Goal: Task Accomplishment & Management: Manage account settings

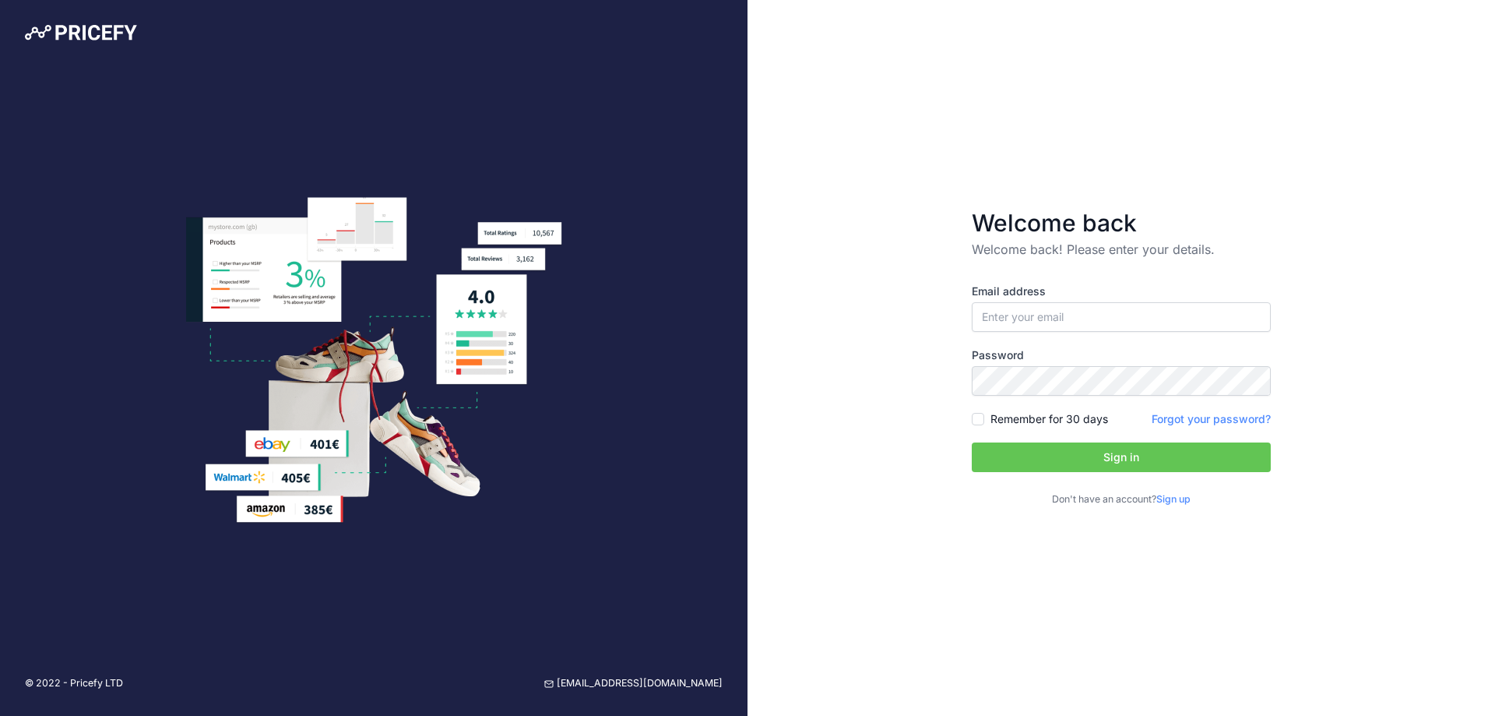
type input "[EMAIL_ADDRESS][DOMAIN_NAME]"
click at [981, 417] on input "Remember for 30 days" at bounding box center [978, 419] width 12 height 12
checkbox input "true"
click at [1063, 454] on button "Sign in" at bounding box center [1121, 457] width 299 height 30
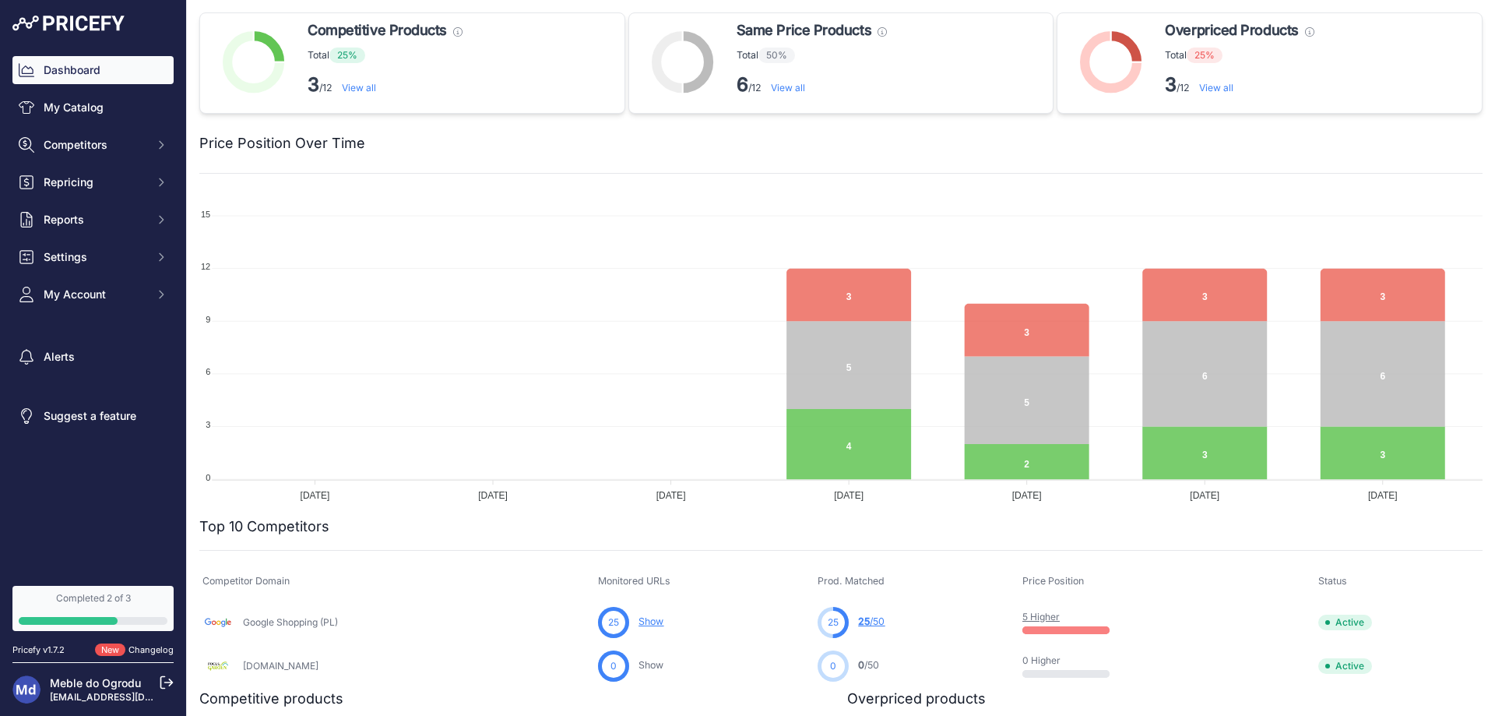
drag, startPoint x: 400, startPoint y: 74, endPoint x: 364, endPoint y: 84, distance: 36.5
click at [399, 74] on p "3 /12 View all" at bounding box center [385, 84] width 155 height 25
drag, startPoint x: 375, startPoint y: 74, endPoint x: 360, endPoint y: 87, distance: 20.4
click at [366, 83] on p "3 /12 View all" at bounding box center [385, 84] width 155 height 25
click at [360, 87] on link "View all" at bounding box center [359, 88] width 34 height 12
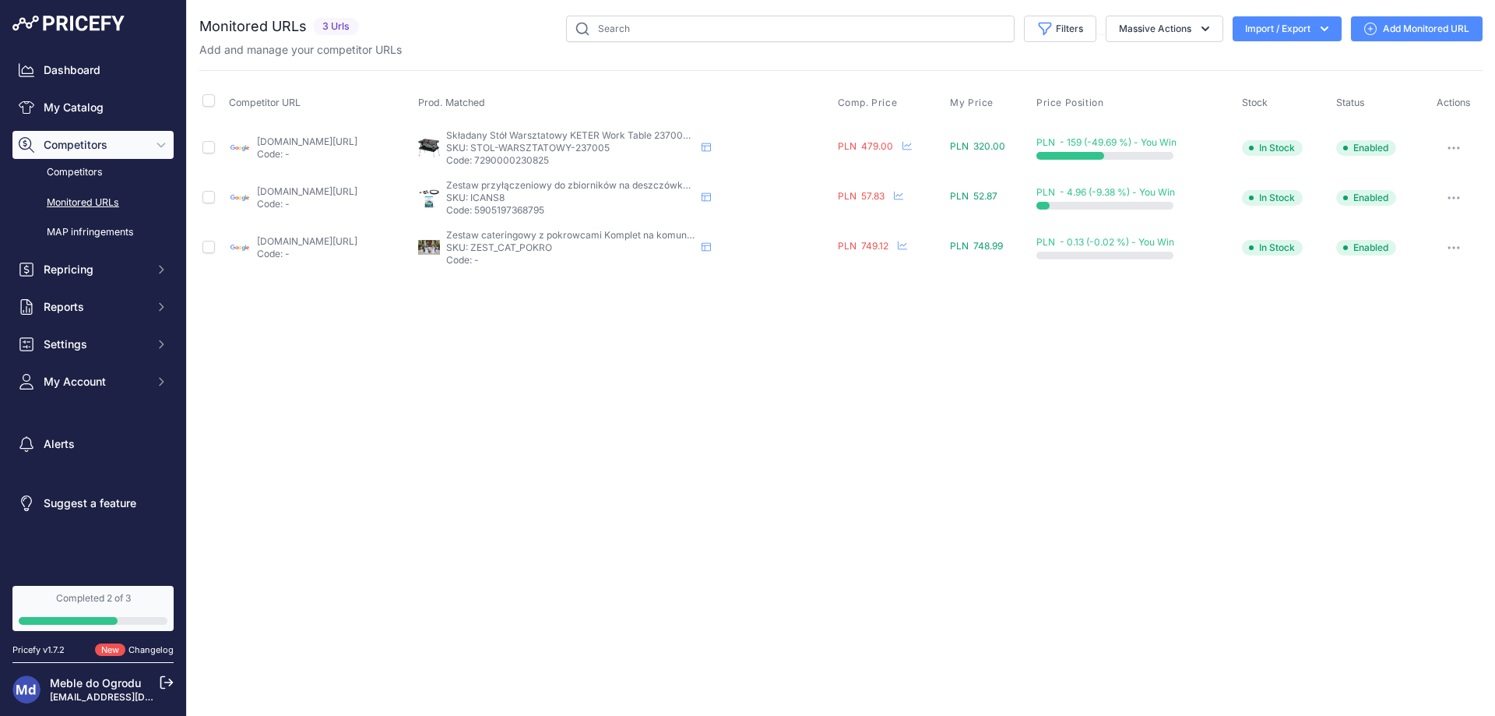
click at [72, 195] on link "Monitored URLs" at bounding box center [92, 202] width 161 height 27
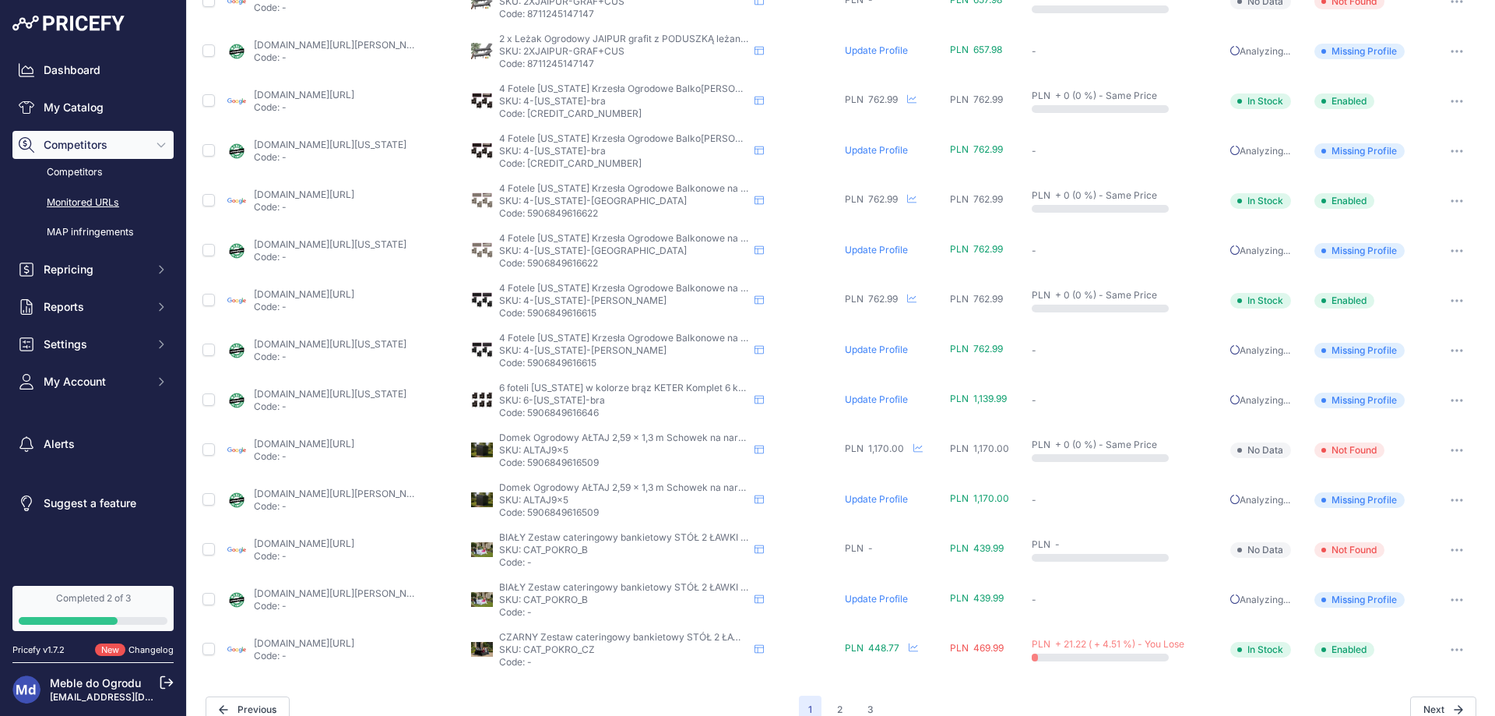
scroll to position [469, 0]
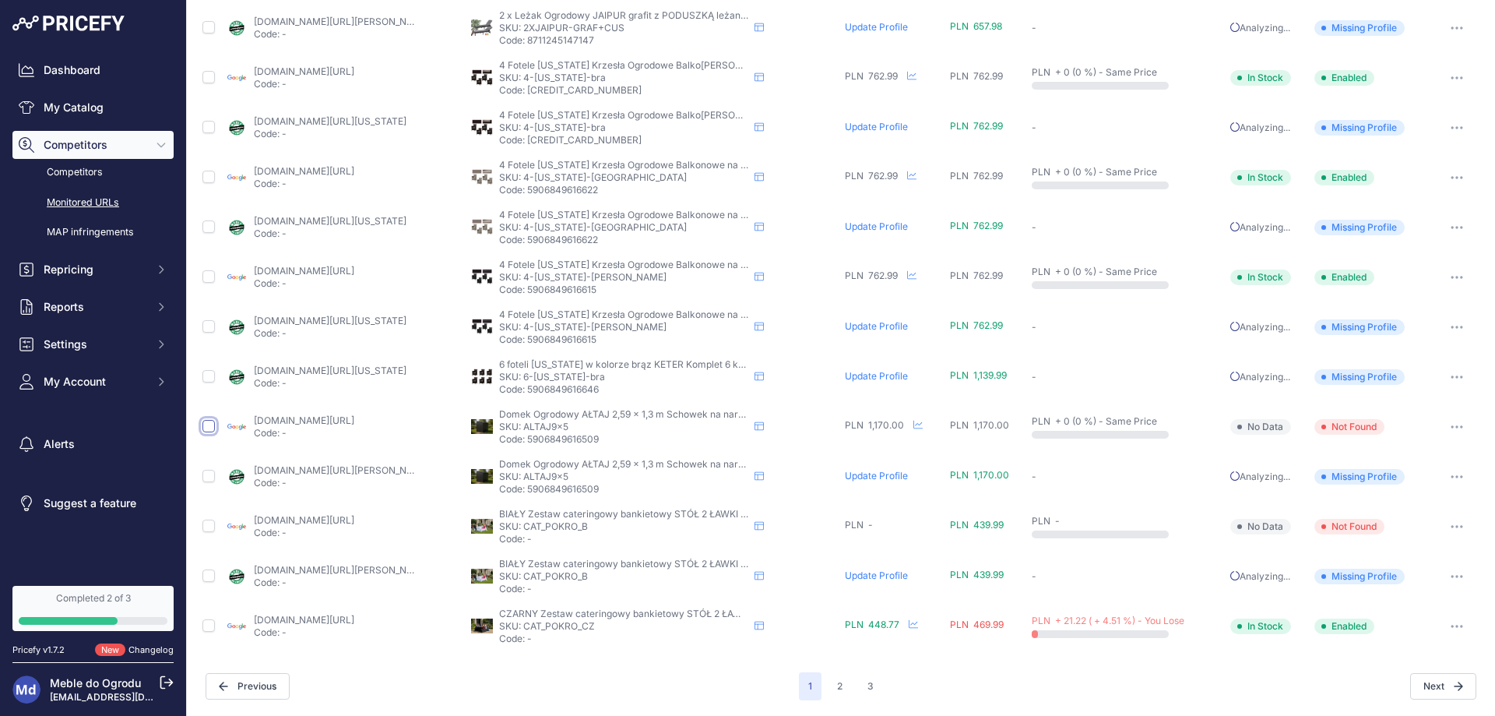
click at [209, 429] on input "checkbox" at bounding box center [208, 426] width 12 height 12
checkbox input "true"
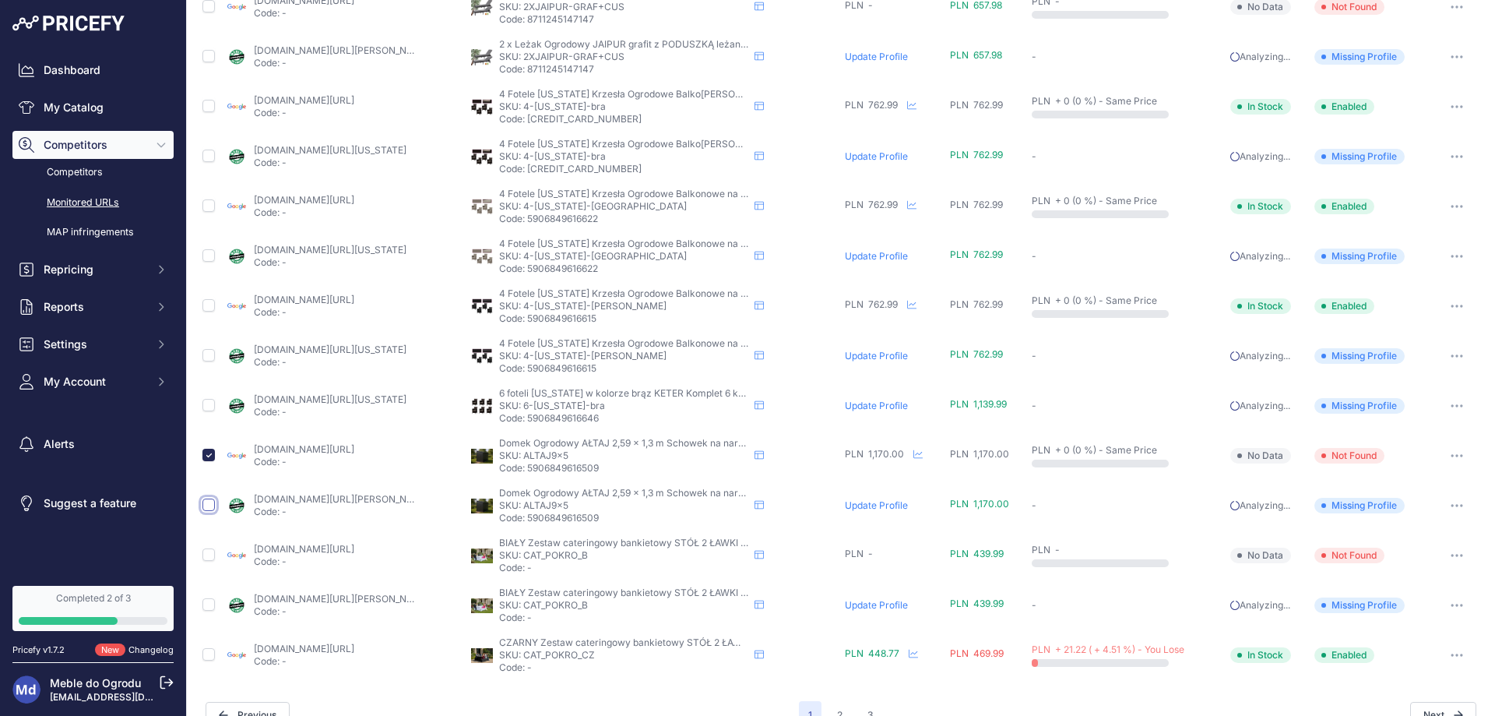
click at [209, 500] on input "checkbox" at bounding box center [208, 504] width 12 height 12
checkbox input "true"
click at [207, 554] on input "checkbox" at bounding box center [208, 554] width 12 height 12
checkbox input "true"
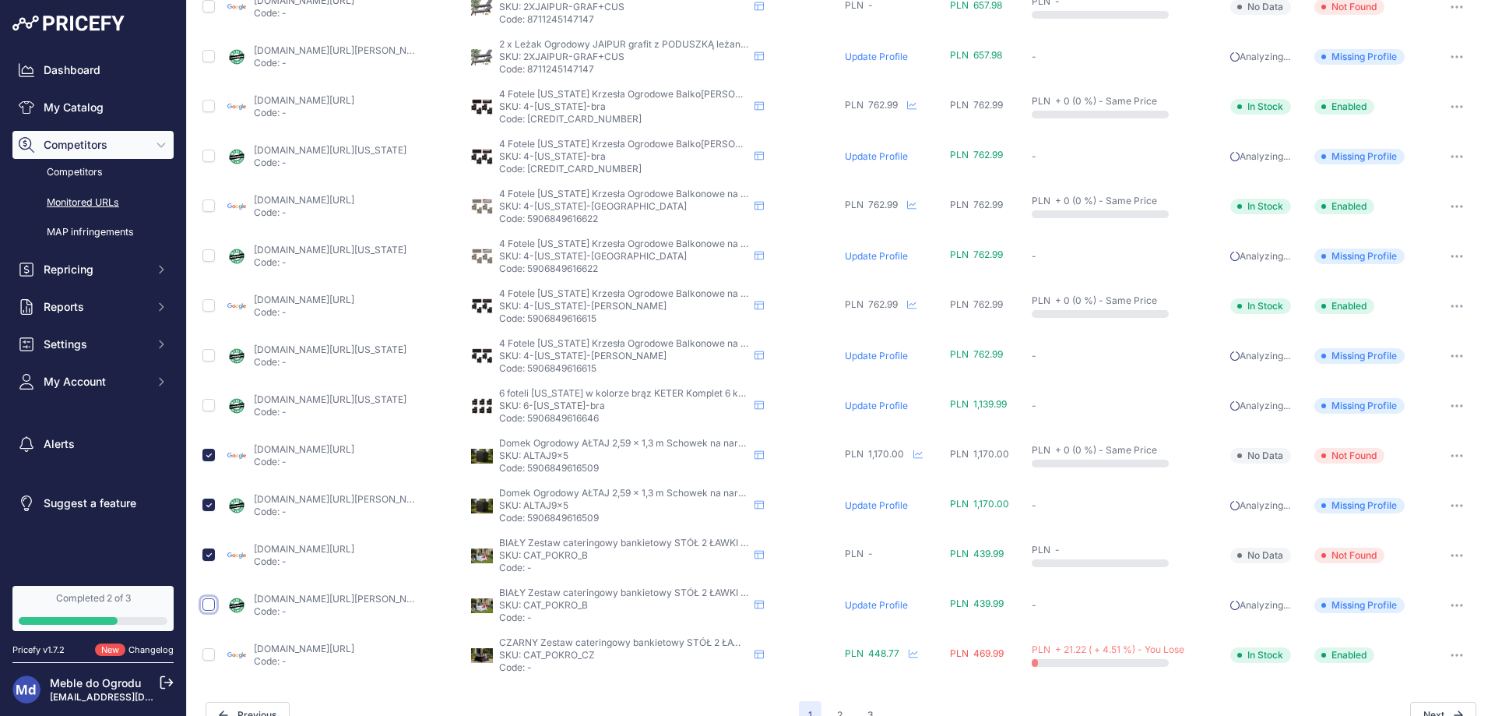
click at [208, 605] on input "checkbox" at bounding box center [208, 604] width 12 height 12
checkbox input "true"
click at [210, 408] on input "checkbox" at bounding box center [208, 405] width 12 height 12
checkbox input "true"
